Goal: Task Accomplishment & Management: Complete application form

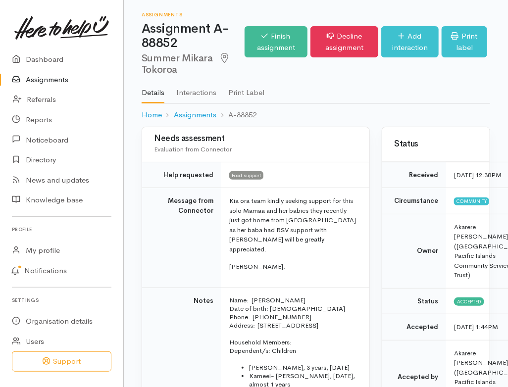
click at [54, 79] on link "Assignments" at bounding box center [61, 80] width 123 height 20
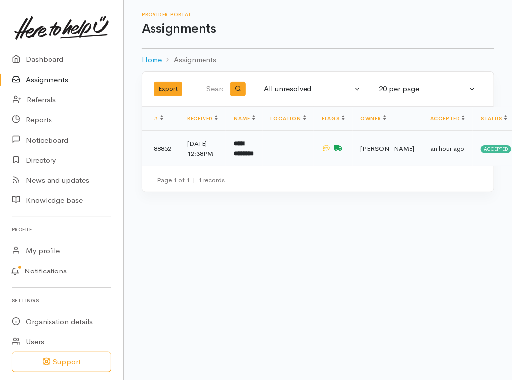
click at [254, 156] on b "**********" at bounding box center [244, 148] width 20 height 16
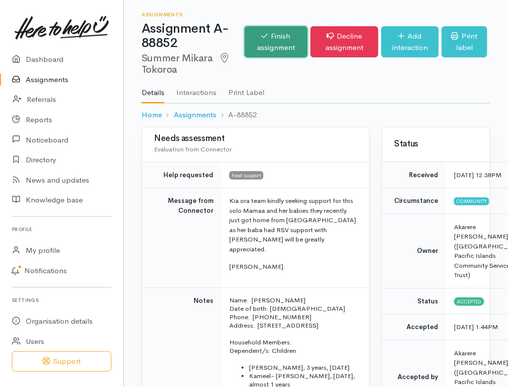
click at [277, 46] on link "Finish assignment" at bounding box center [276, 41] width 63 height 31
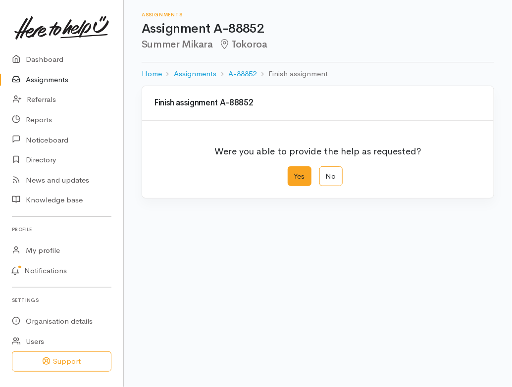
click at [299, 179] on label "Yes" at bounding box center [300, 176] width 24 height 20
click at [294, 173] on input "Yes" at bounding box center [291, 169] width 6 height 6
radio input "true"
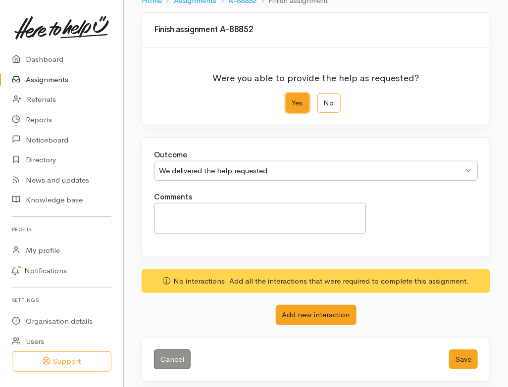
scroll to position [77, 0]
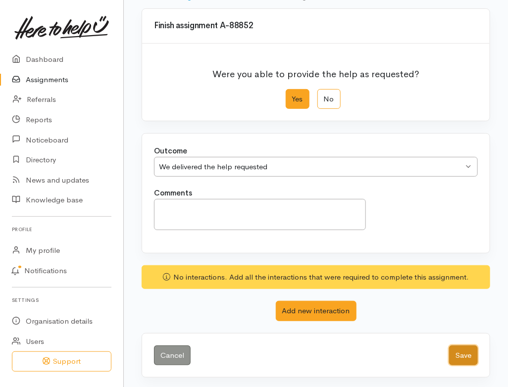
click at [464, 349] on button "Save" at bounding box center [463, 356] width 29 height 20
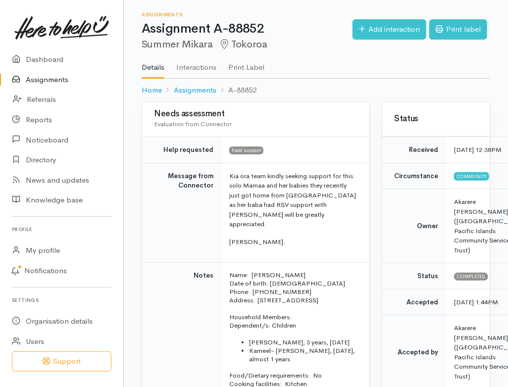
click at [46, 78] on link "Assignments" at bounding box center [61, 80] width 123 height 20
